Goal: Information Seeking & Learning: Learn about a topic

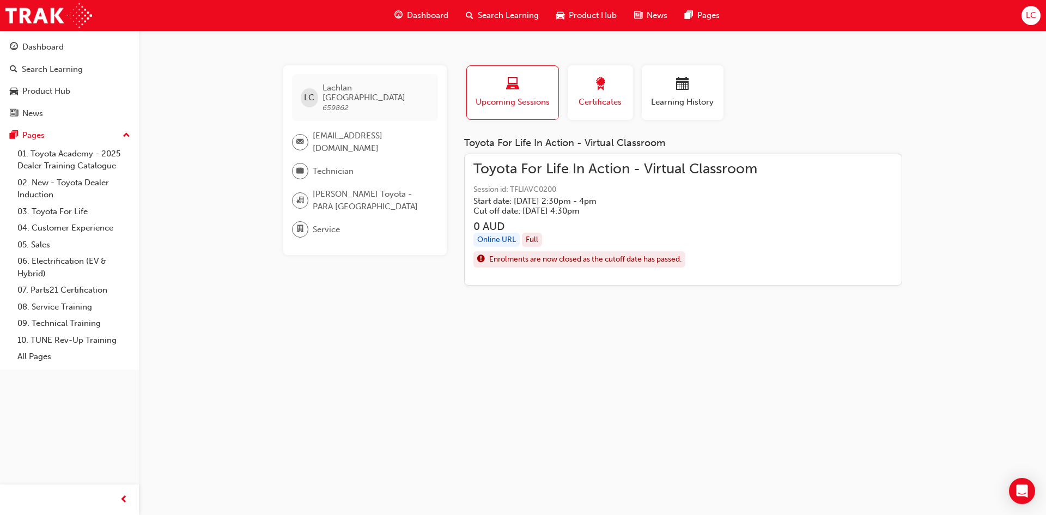
click at [578, 87] on div "button" at bounding box center [600, 85] width 49 height 17
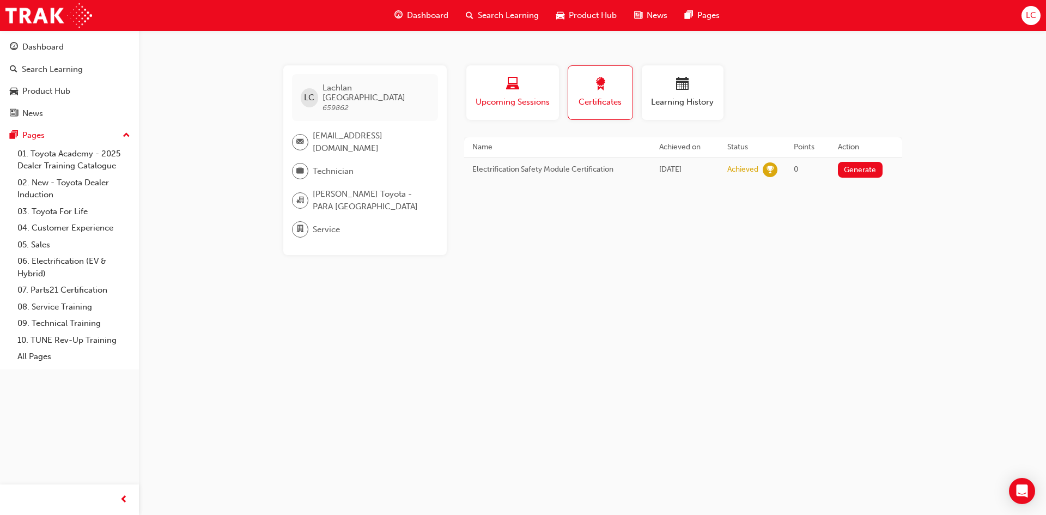
click at [527, 98] on span "Upcoming Sessions" at bounding box center [513, 102] width 76 height 13
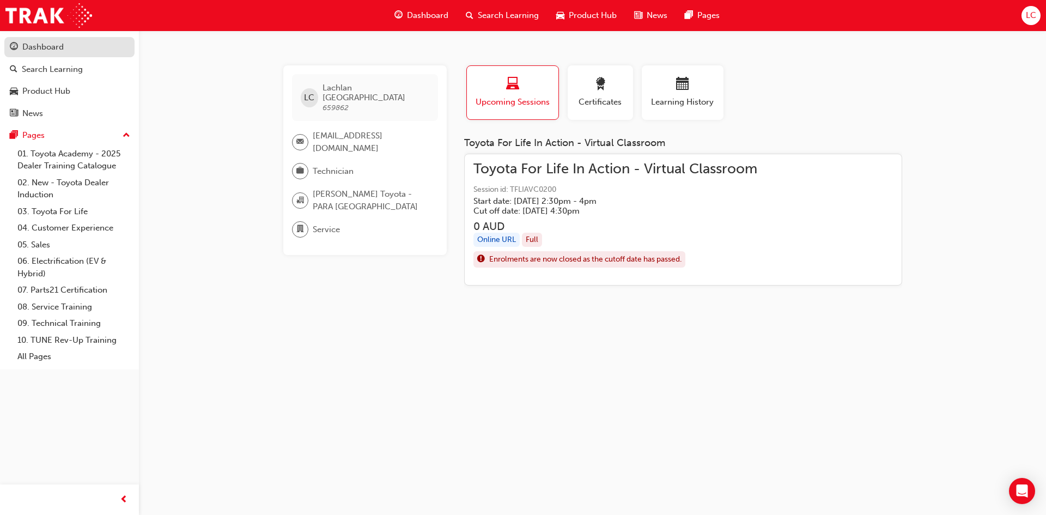
click at [33, 49] on div "Dashboard" at bounding box center [42, 47] width 41 height 13
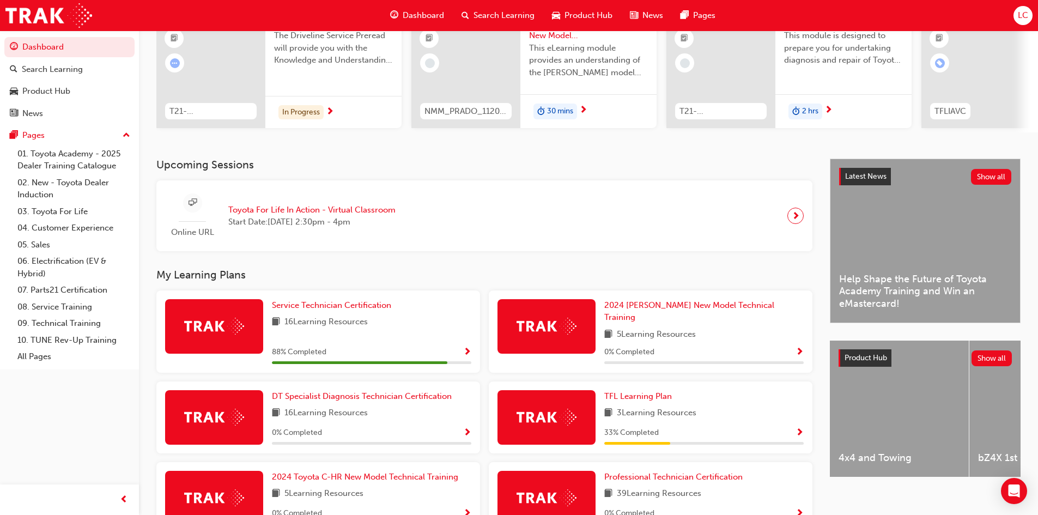
scroll to position [164, 0]
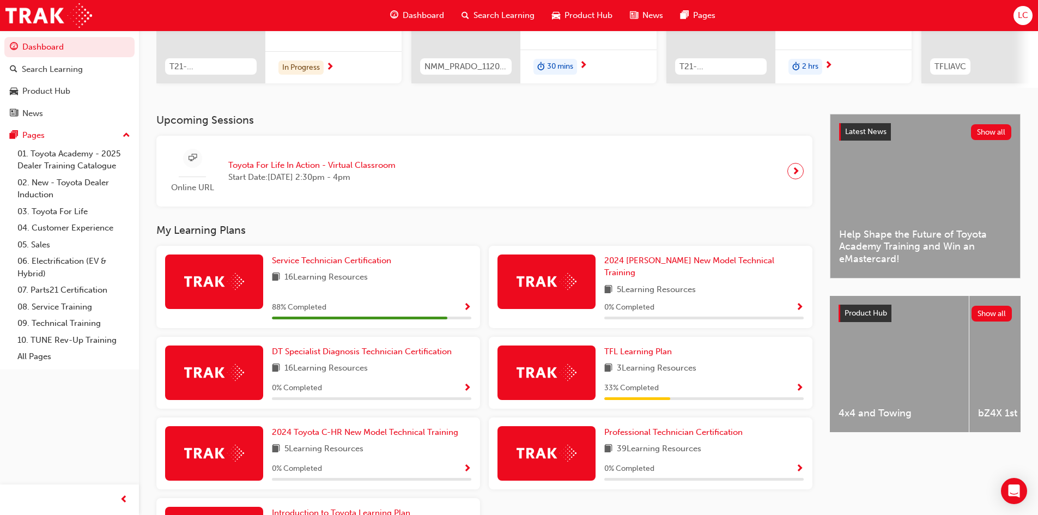
click at [237, 171] on span "Toyota For Life In Action - Virtual Classroom" at bounding box center [311, 165] width 167 height 13
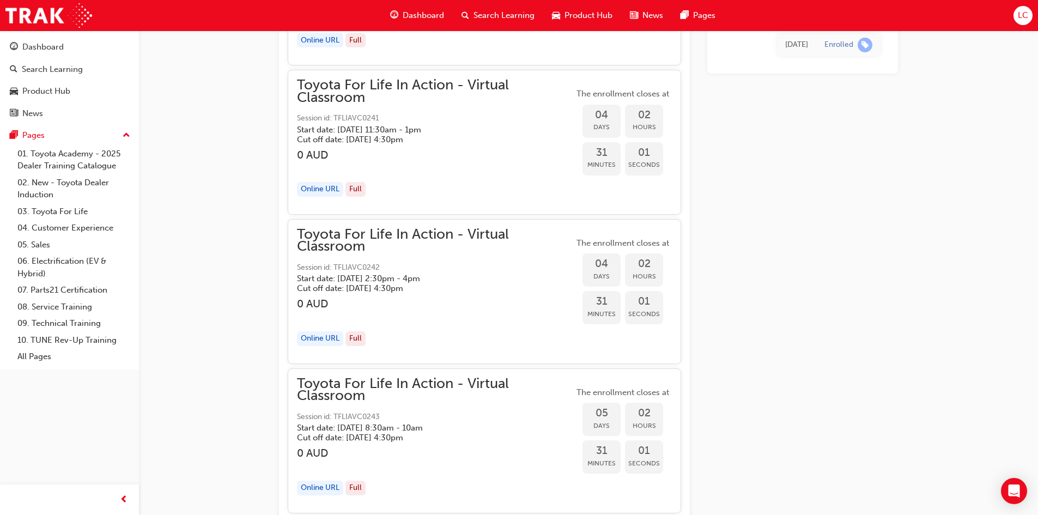
scroll to position [2335, 0]
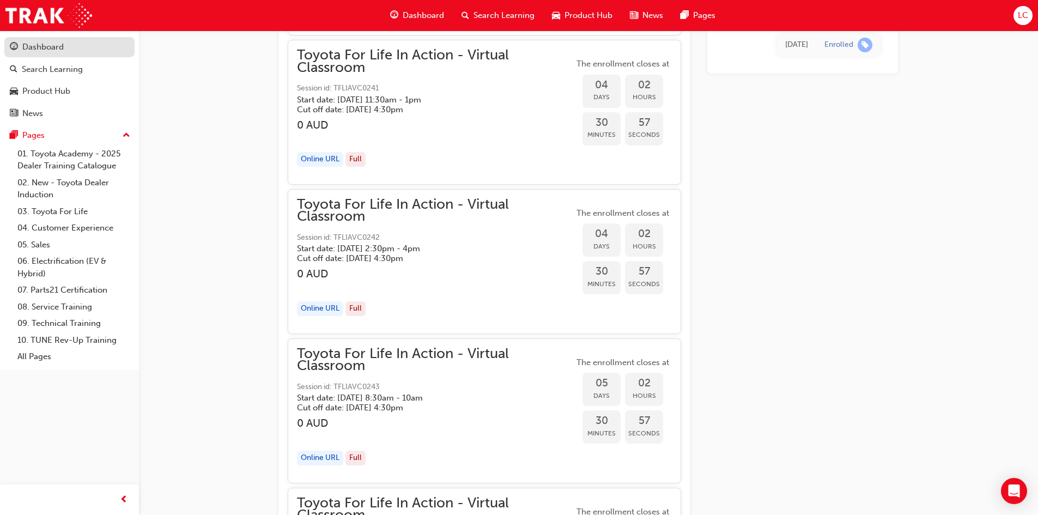
click at [83, 56] on link "Dashboard" at bounding box center [69, 47] width 130 height 20
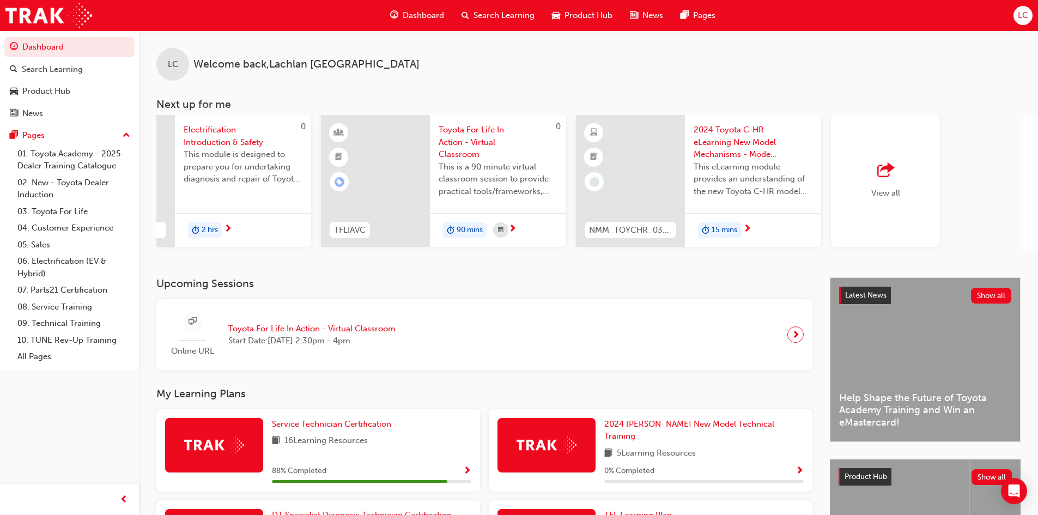
scroll to position [0, 601]
click at [48, 14] on img at bounding box center [48, 15] width 87 height 25
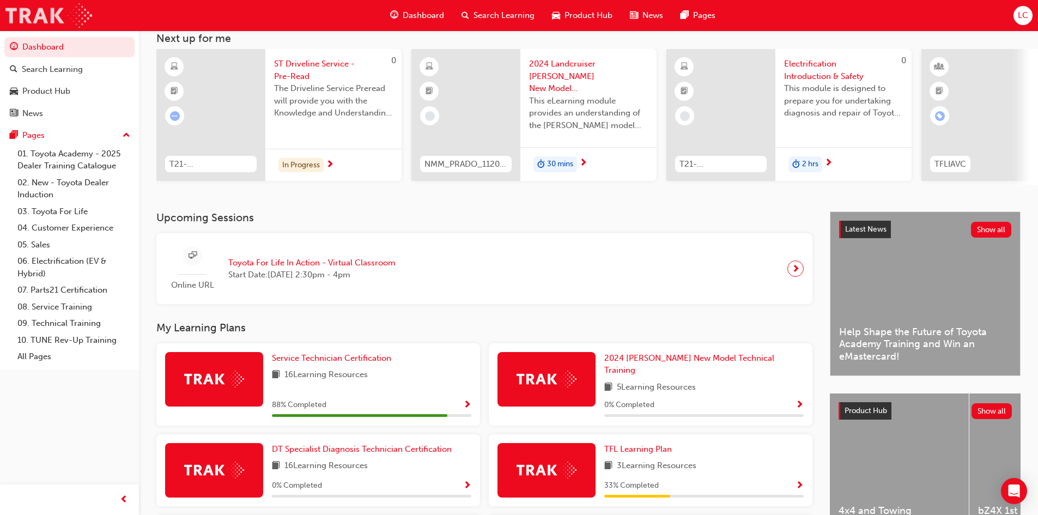
scroll to position [164, 0]
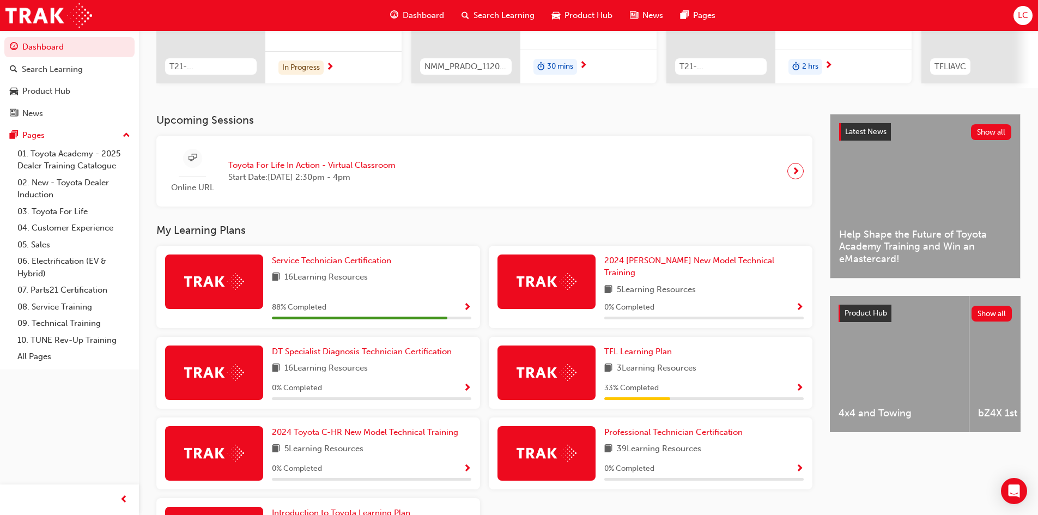
drag, startPoint x: 396, startPoint y: 274, endPoint x: 425, endPoint y: 280, distance: 29.4
click at [397, 274] on div "Service Technician Certification 16 Learning Resources 88 % Completed" at bounding box center [371, 287] width 199 height 65
click at [468, 303] on span "Show Progress" at bounding box center [467, 308] width 8 height 10
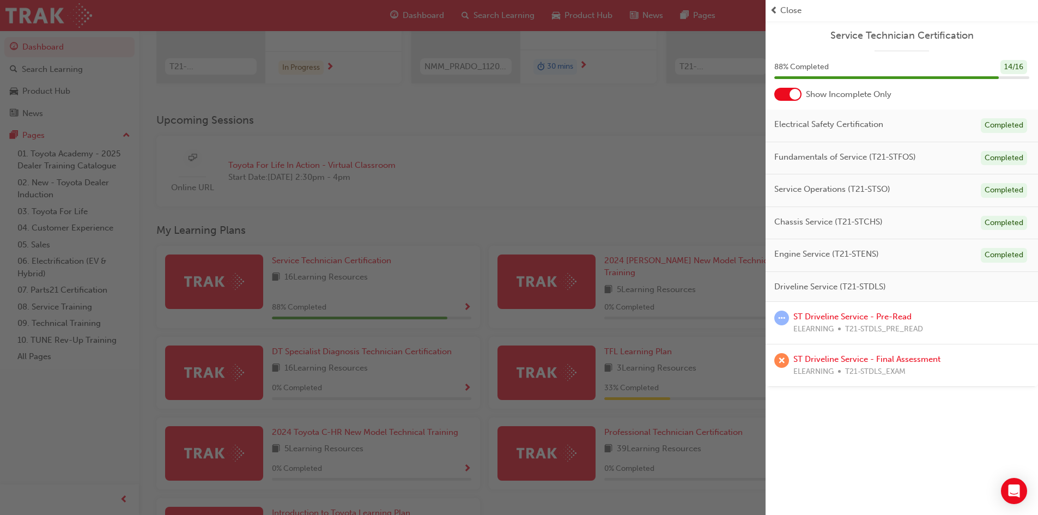
click at [532, 125] on div "button" at bounding box center [383, 257] width 766 height 515
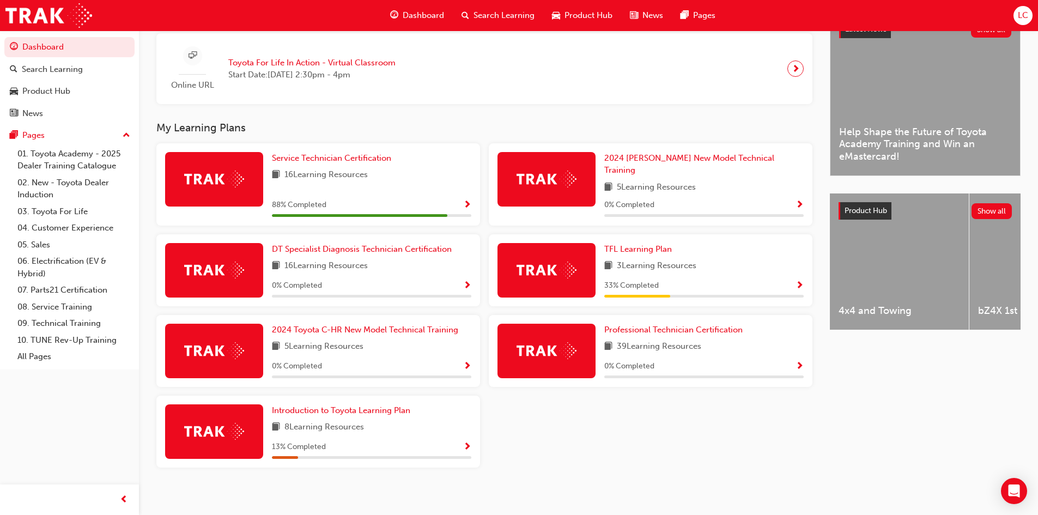
scroll to position [211, 0]
